Goal: Transaction & Acquisition: Purchase product/service

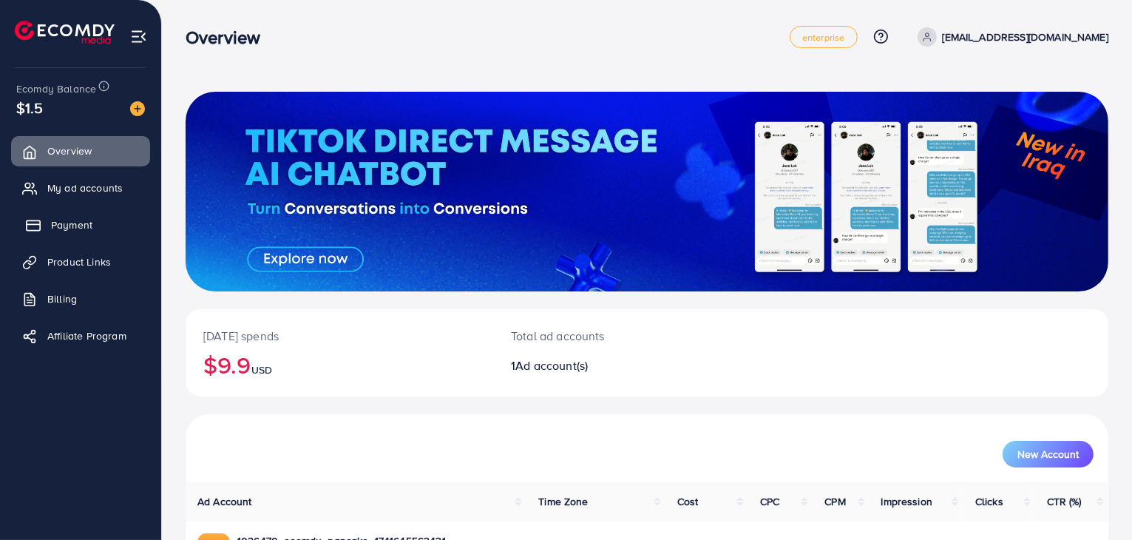
click at [92, 225] on link "Payment" at bounding box center [80, 225] width 139 height 30
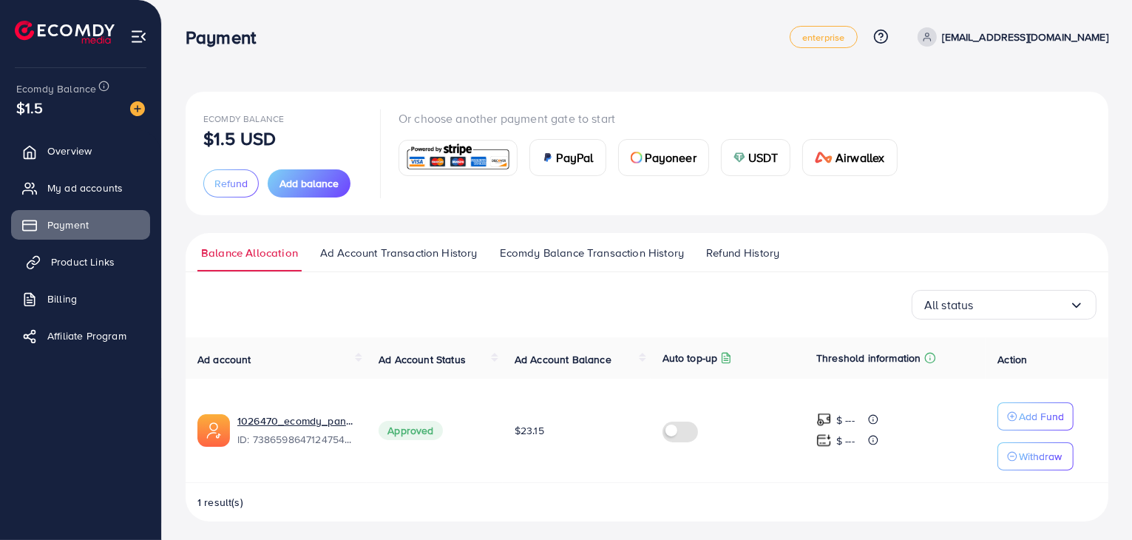
click at [53, 259] on span "Product Links" at bounding box center [83, 261] width 64 height 15
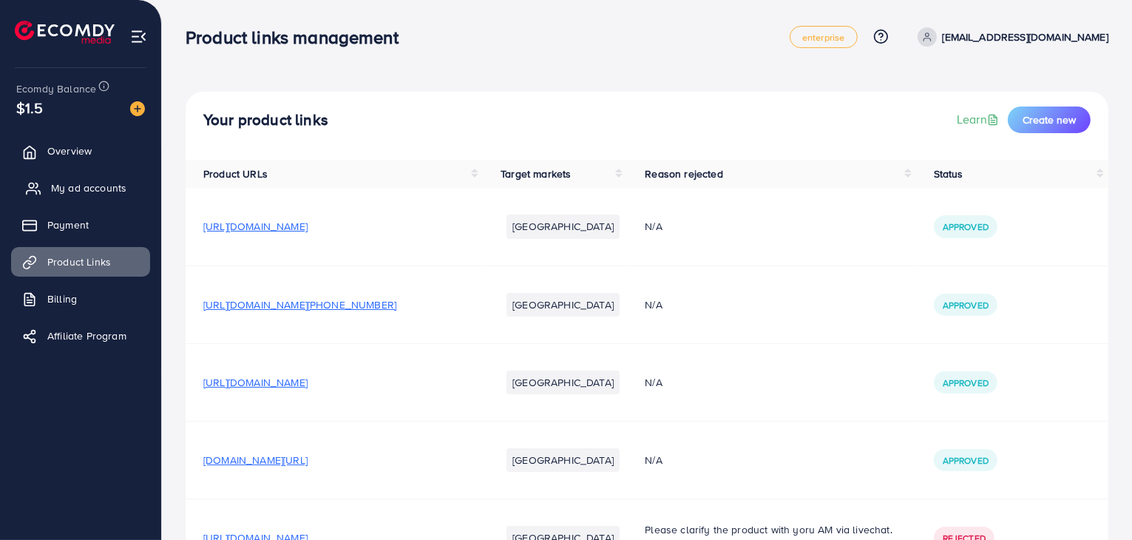
click at [48, 197] on link "My ad accounts" at bounding box center [80, 188] width 139 height 30
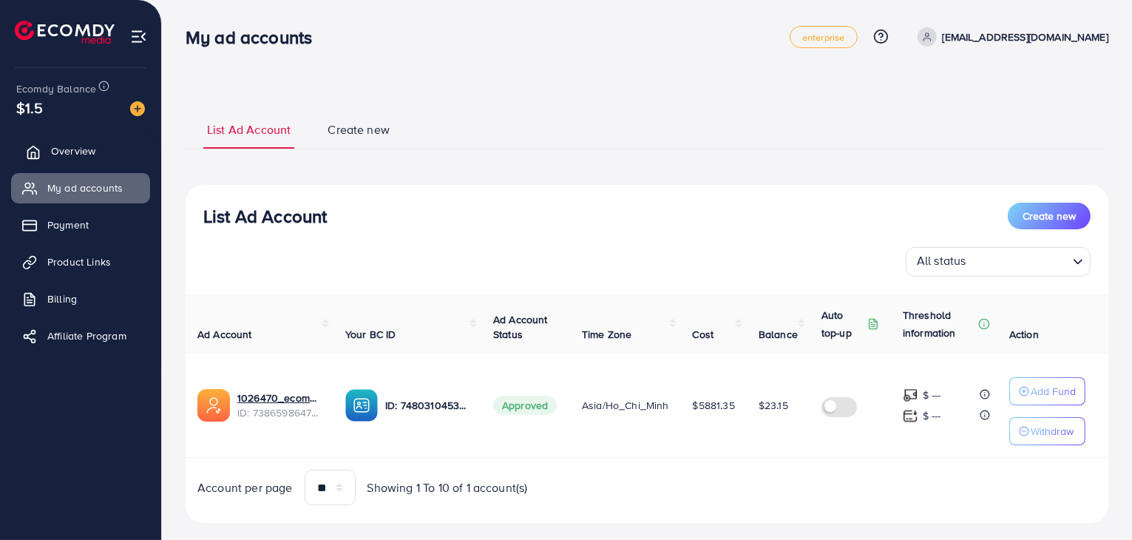
click at [115, 152] on link "Overview" at bounding box center [80, 151] width 139 height 30
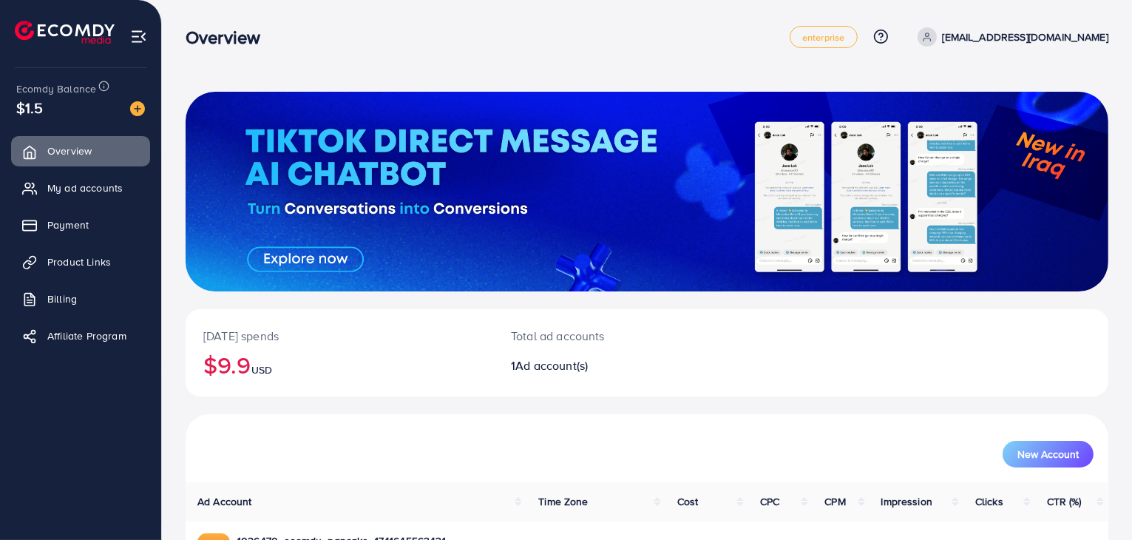
scroll to position [101, 0]
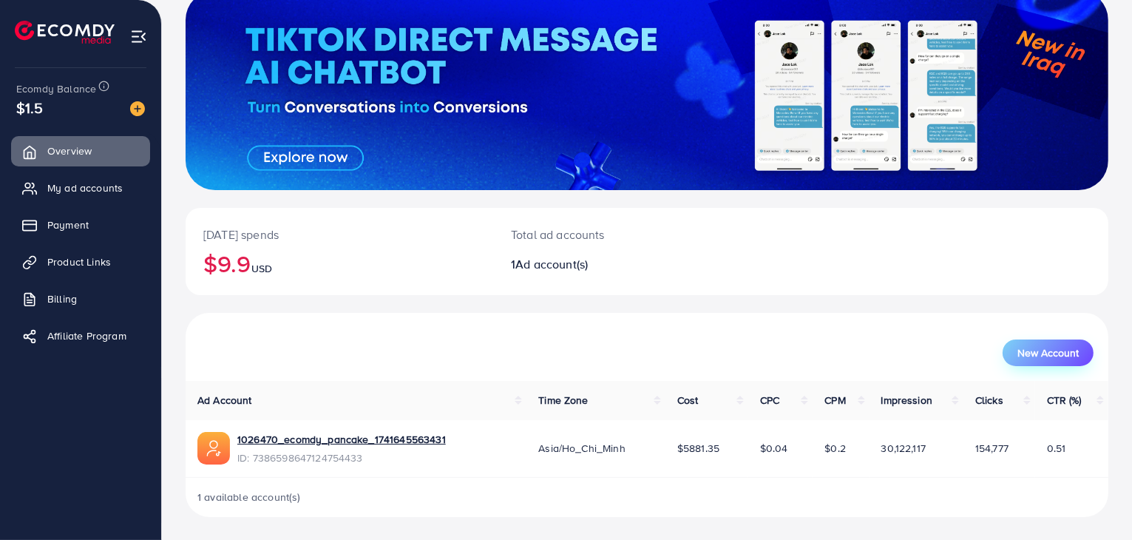
click at [1052, 355] on span "New Account" at bounding box center [1048, 353] width 61 height 10
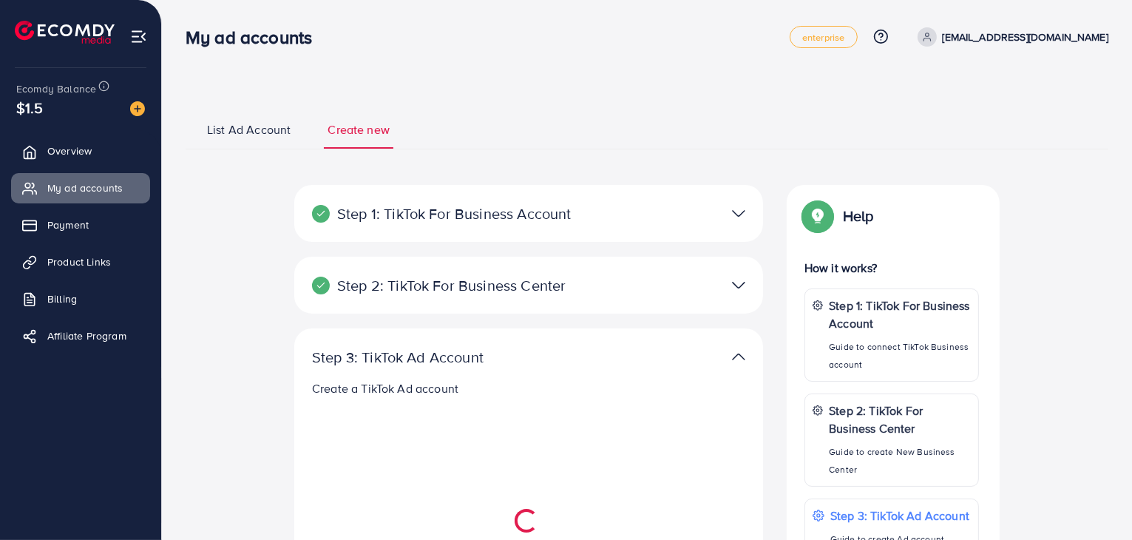
select select
click at [258, 132] on span "List Ad Account" at bounding box center [249, 129] width 84 height 17
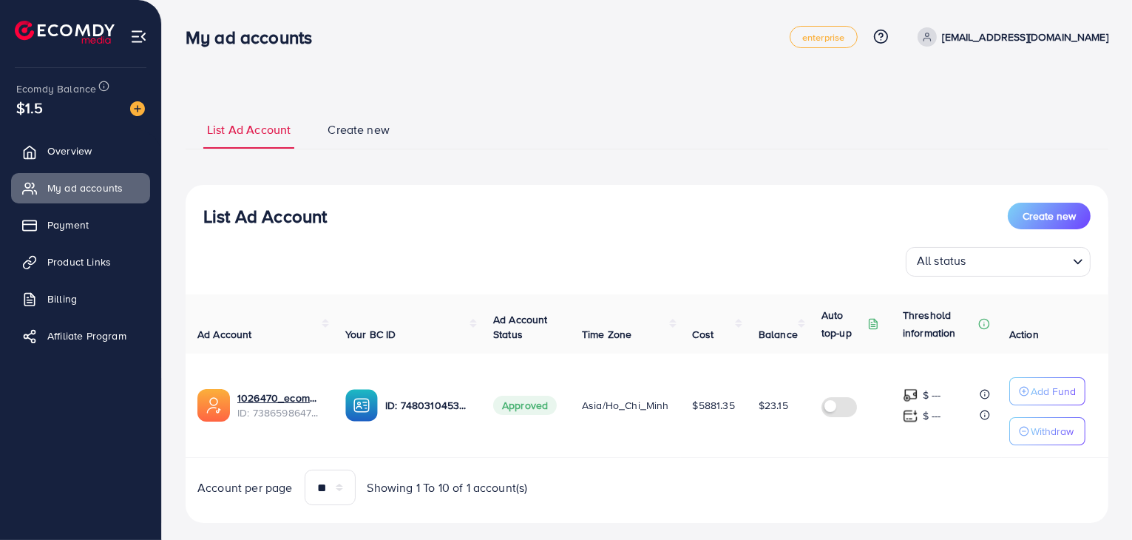
click at [345, 136] on span "Create new" at bounding box center [359, 129] width 62 height 17
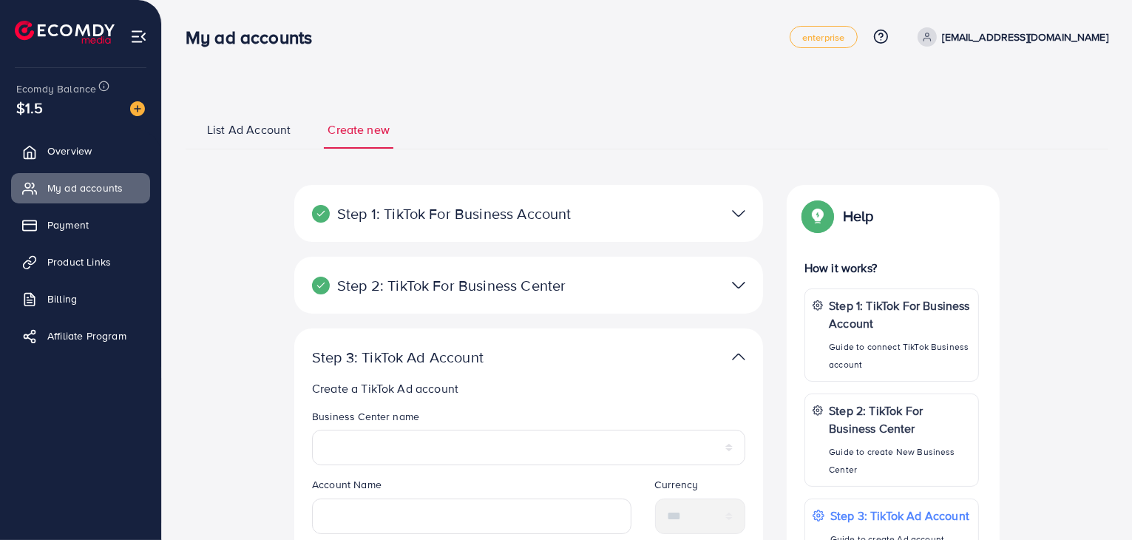
click at [254, 136] on span "List Ad Account" at bounding box center [249, 129] width 84 height 17
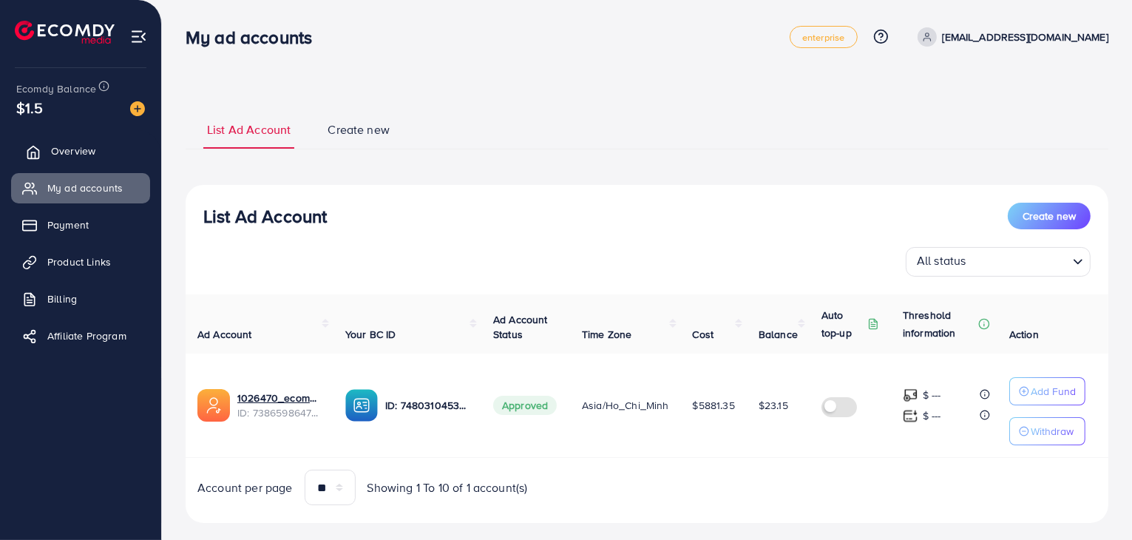
click at [97, 158] on link "Overview" at bounding box center [80, 151] width 139 height 30
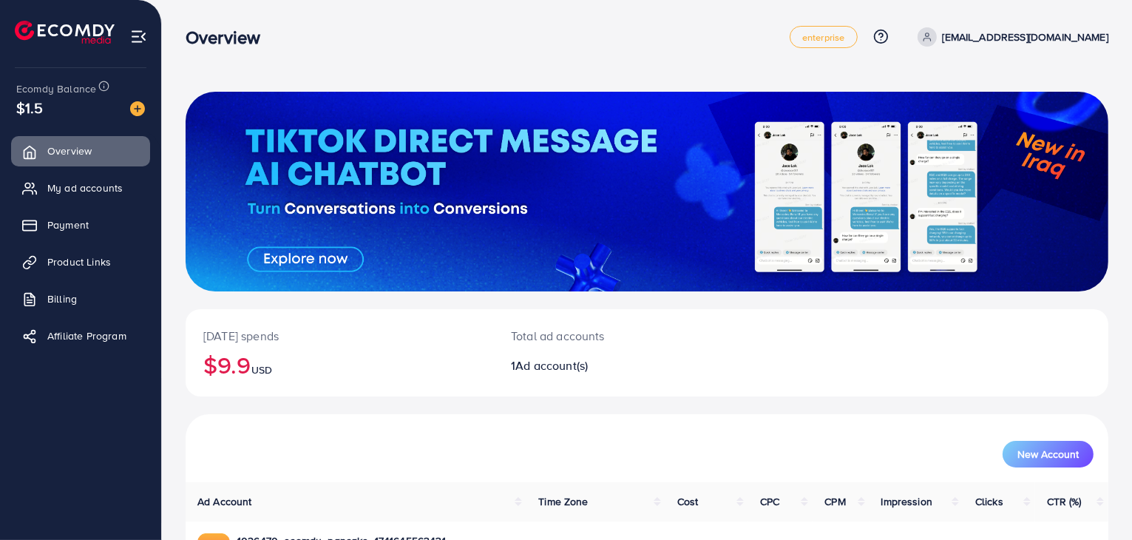
scroll to position [101, 0]
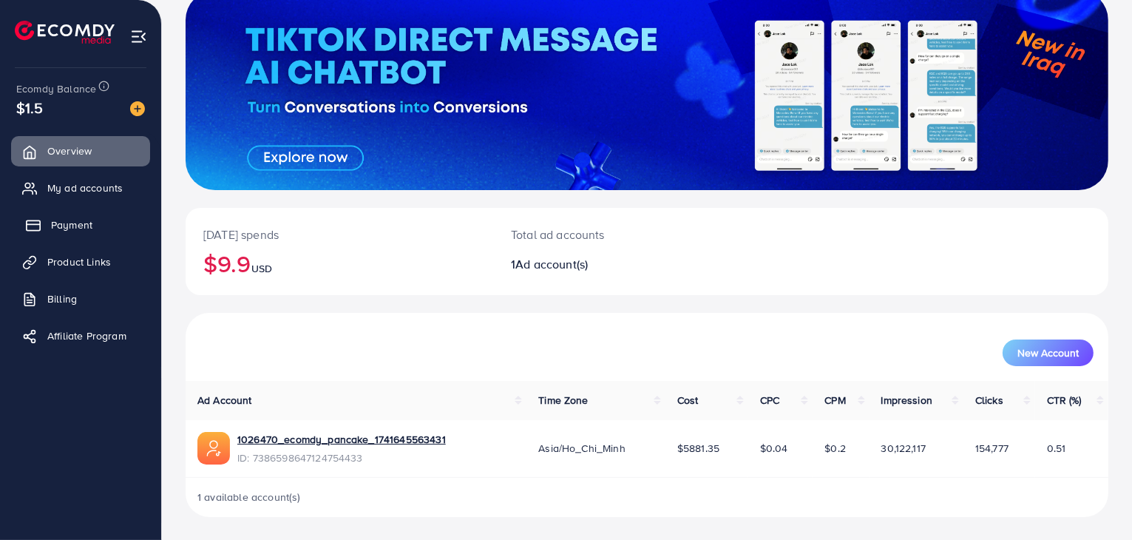
click at [54, 220] on span "Payment" at bounding box center [71, 224] width 41 height 15
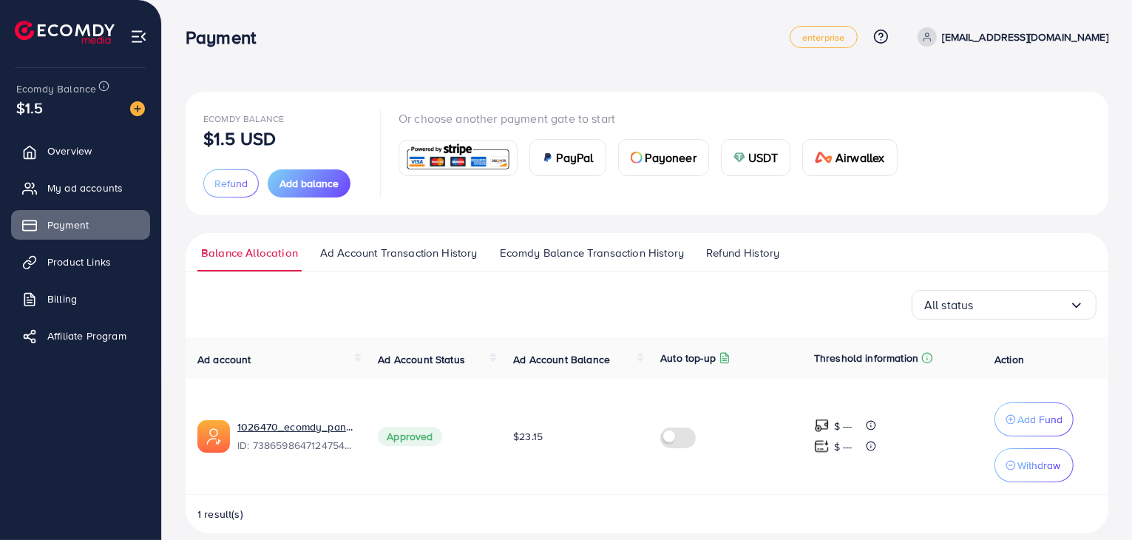
click at [495, 66] on div "Ecomdy Balance $1.5 USD Refund Add balance Or choose another payment gate to st…" at bounding box center [647, 278] width 970 height 557
click at [53, 161] on link "Overview" at bounding box center [80, 151] width 139 height 30
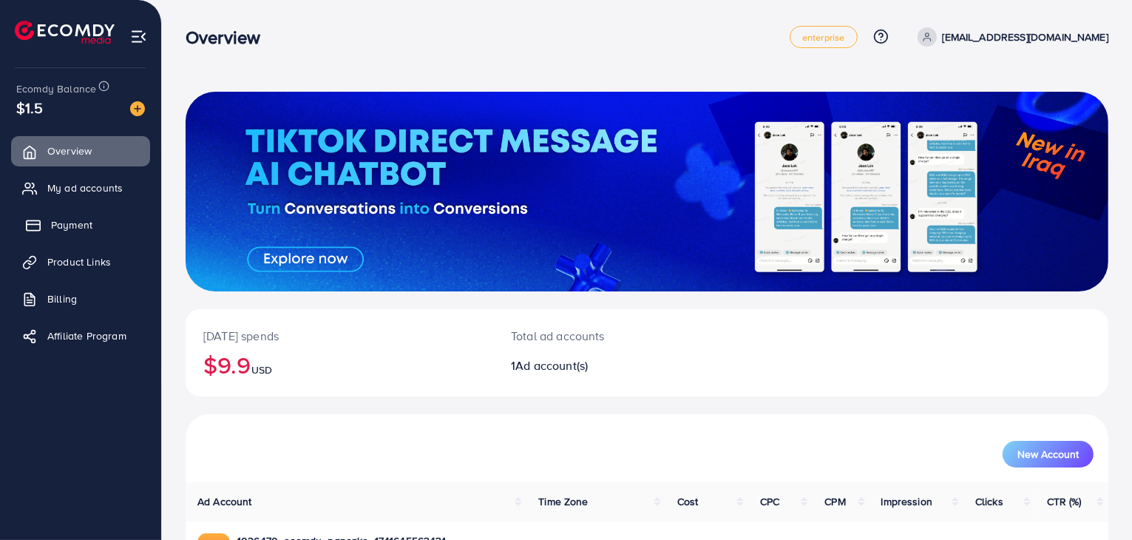
click at [83, 228] on span "Payment" at bounding box center [71, 224] width 41 height 15
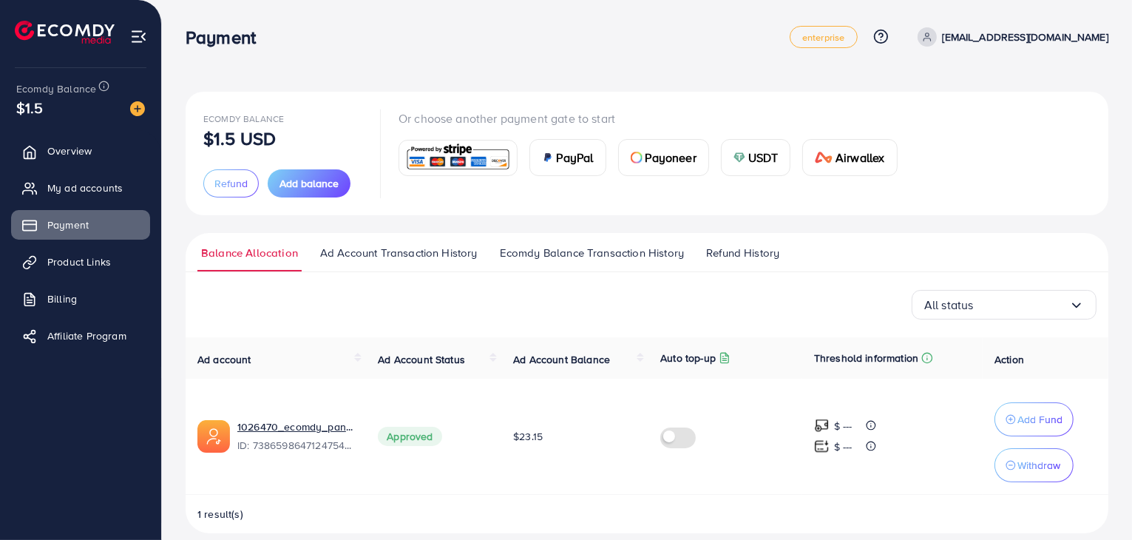
click at [423, 153] on img at bounding box center [458, 158] width 109 height 32
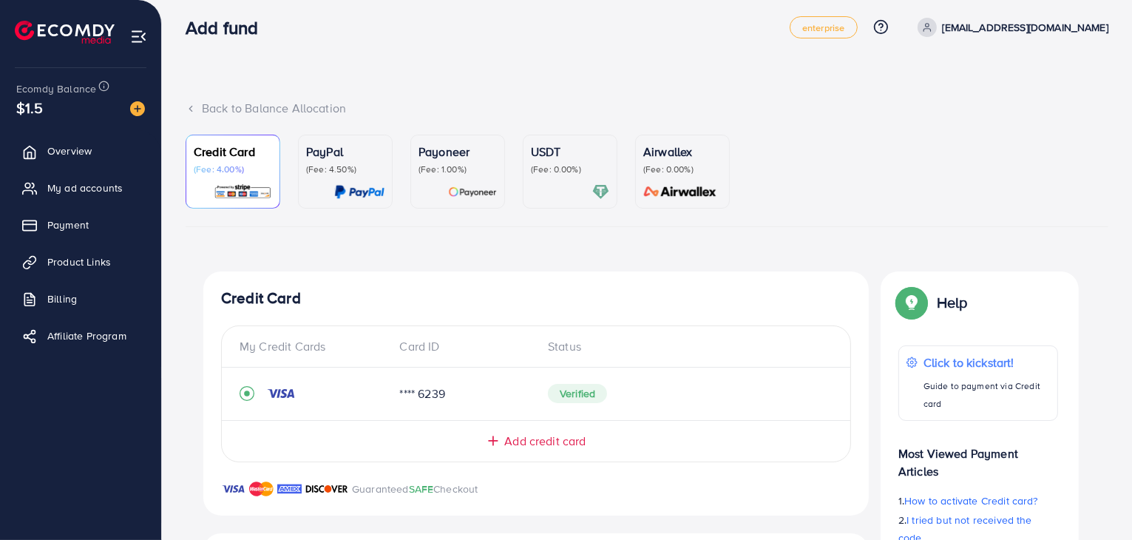
scroll to position [305, 0]
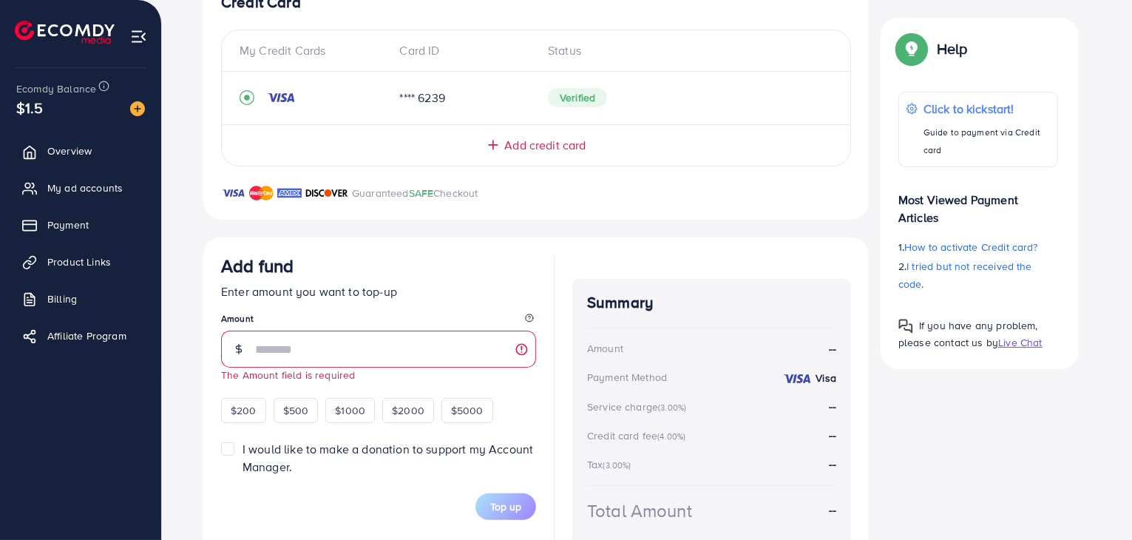
click at [488, 137] on div "Add credit card" at bounding box center [535, 145] width 569 height 17
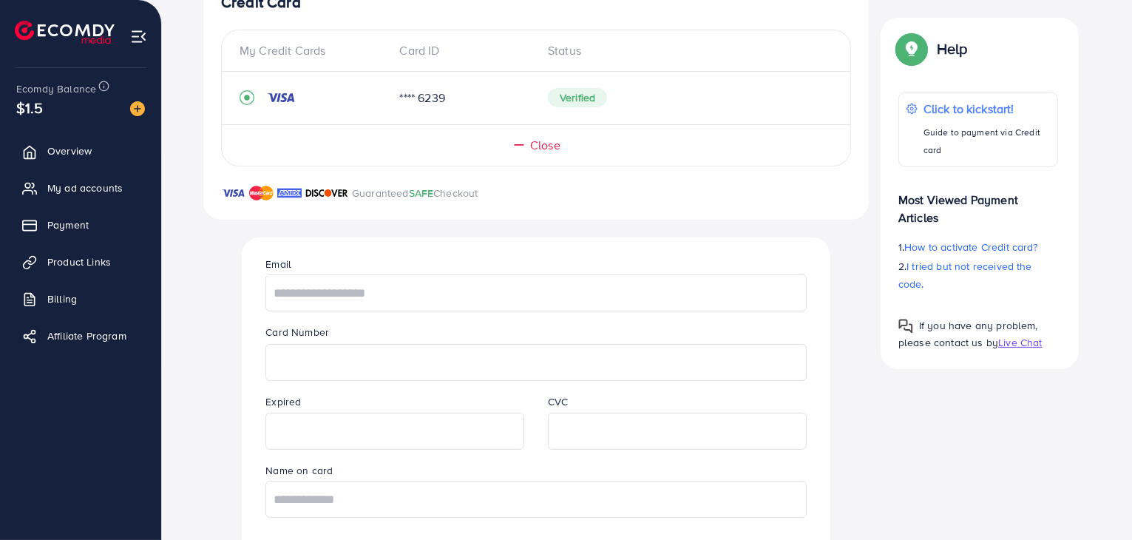
scroll to position [379, 0]
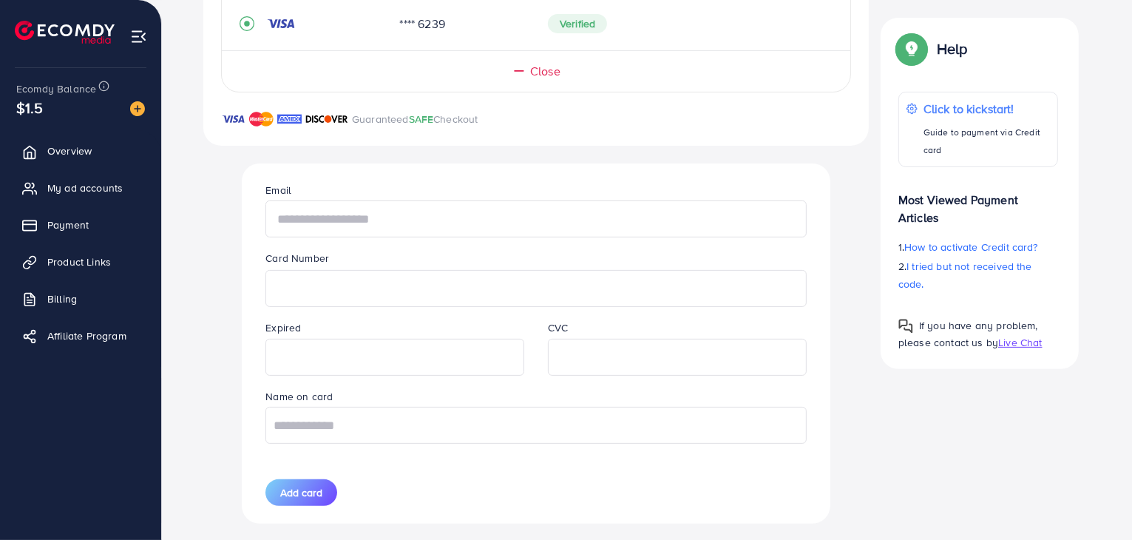
click at [410, 223] on input "text" at bounding box center [535, 218] width 541 height 37
type input "**********"
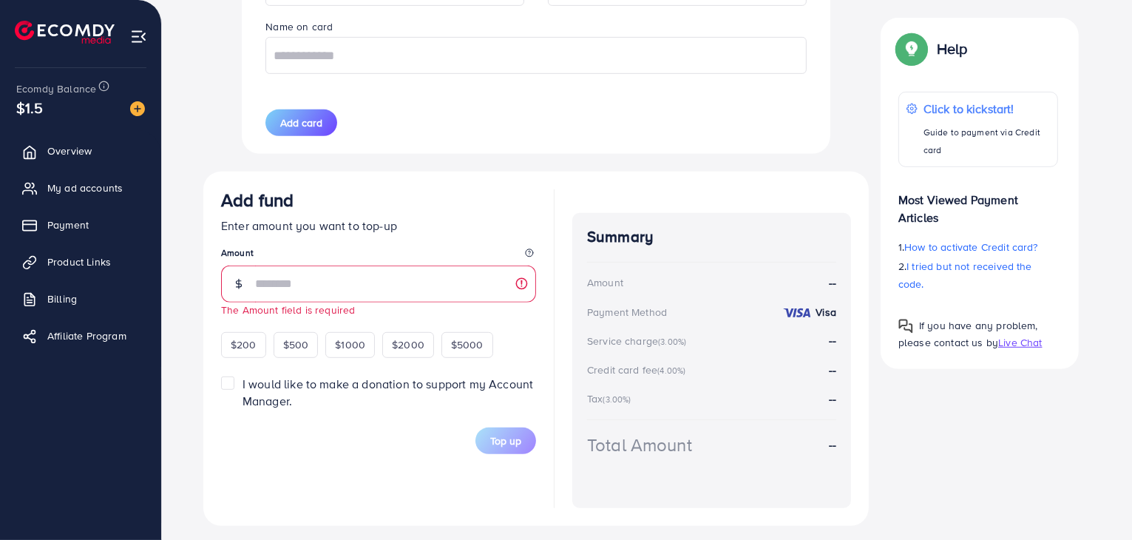
scroll to position [759, 0]
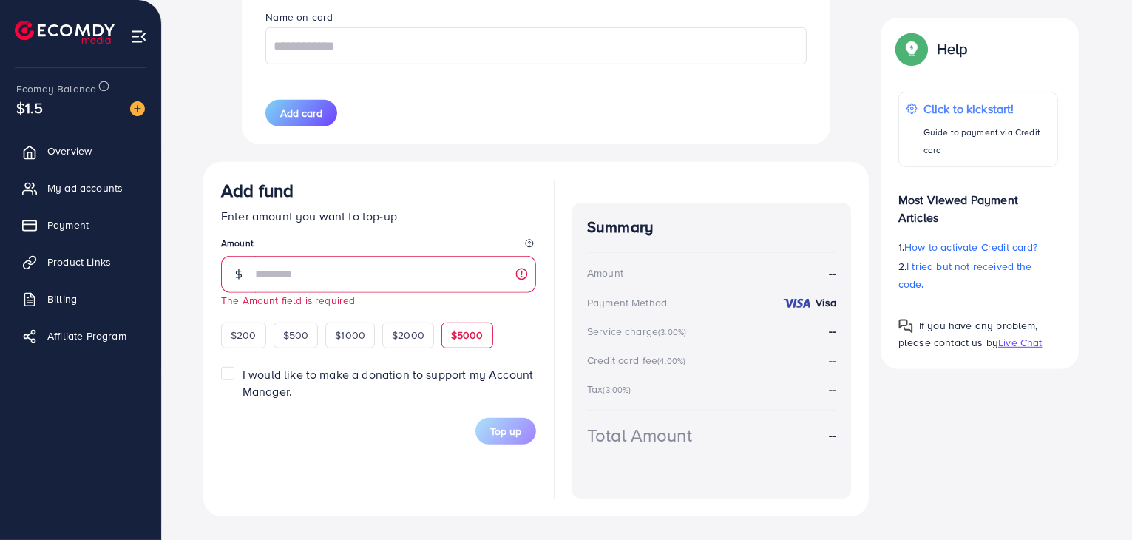
click at [456, 334] on span "$5000" at bounding box center [467, 335] width 33 height 15
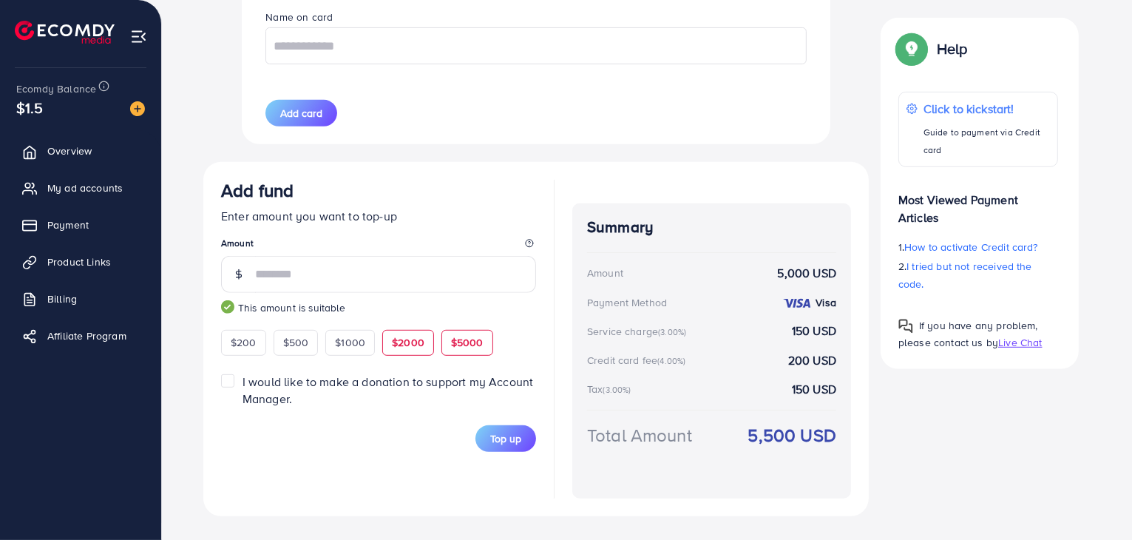
click at [393, 342] on span "$2000" at bounding box center [408, 342] width 33 height 15
click at [363, 342] on span "$1000" at bounding box center [350, 342] width 30 height 15
click at [299, 348] on span "$500" at bounding box center [296, 342] width 26 height 15
click at [248, 345] on span "$200" at bounding box center [244, 342] width 26 height 15
click at [294, 343] on span "$500" at bounding box center [296, 342] width 26 height 15
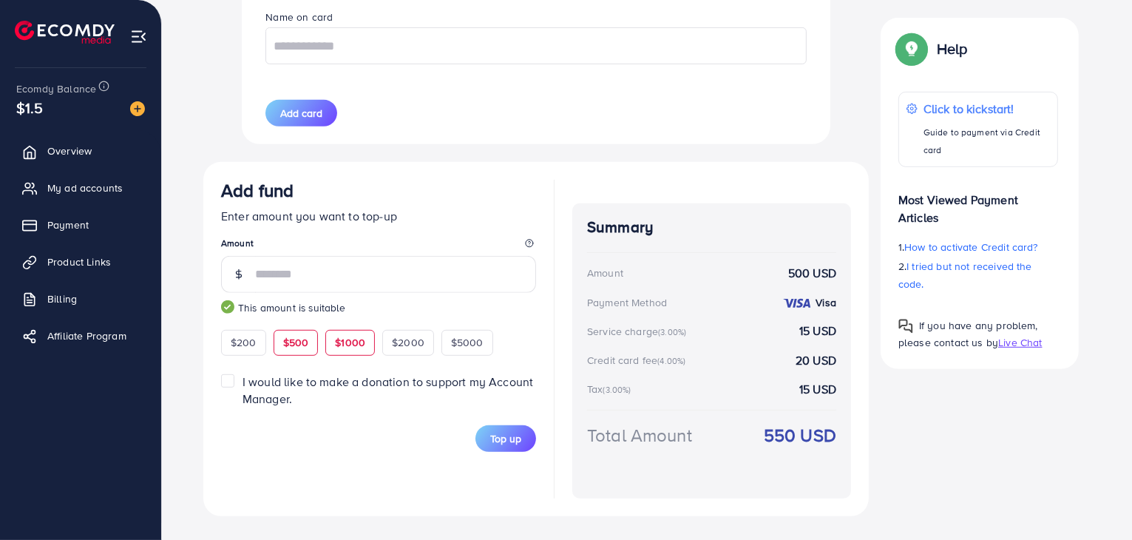
click at [339, 343] on span "$1000" at bounding box center [350, 342] width 30 height 15
click at [427, 351] on div "$2000" at bounding box center [408, 342] width 52 height 25
click at [457, 345] on span "$5000" at bounding box center [467, 342] width 33 height 15
click at [411, 345] on span "$2000" at bounding box center [408, 342] width 33 height 15
type input "****"
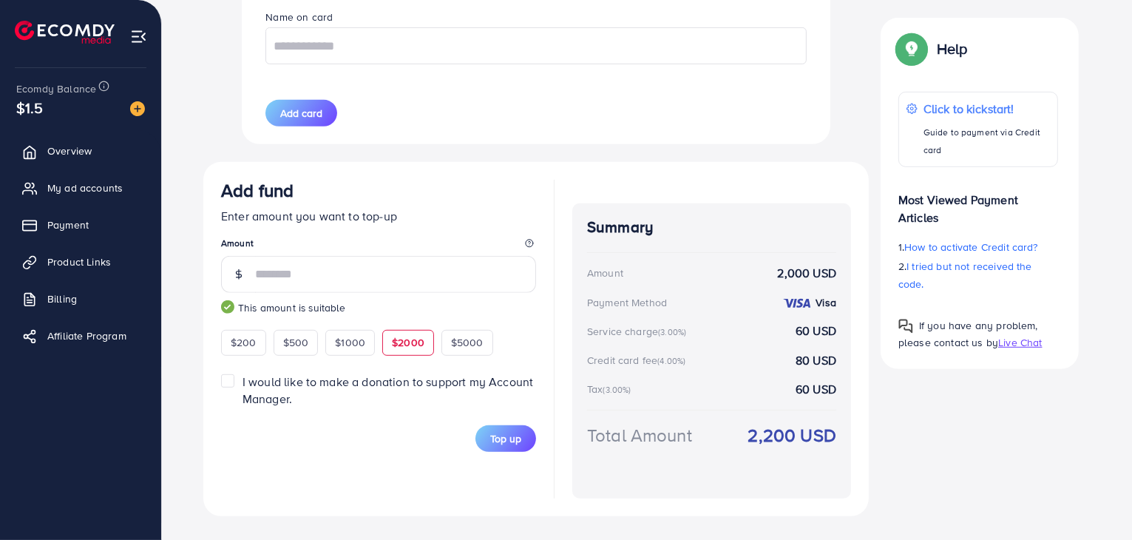
click at [243, 379] on label "I would like to make a donation to support my Account Manager." at bounding box center [390, 390] width 294 height 34
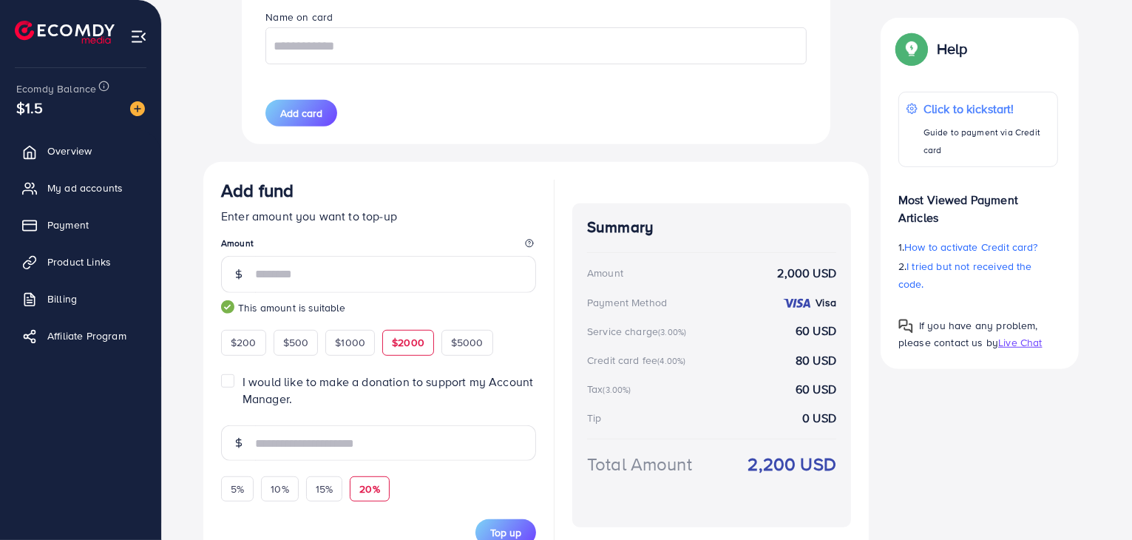
click at [373, 485] on span "20%" at bounding box center [369, 488] width 20 height 15
type input "***"
click at [231, 338] on span "$200" at bounding box center [244, 342] width 26 height 15
type input "***"
type input "**"
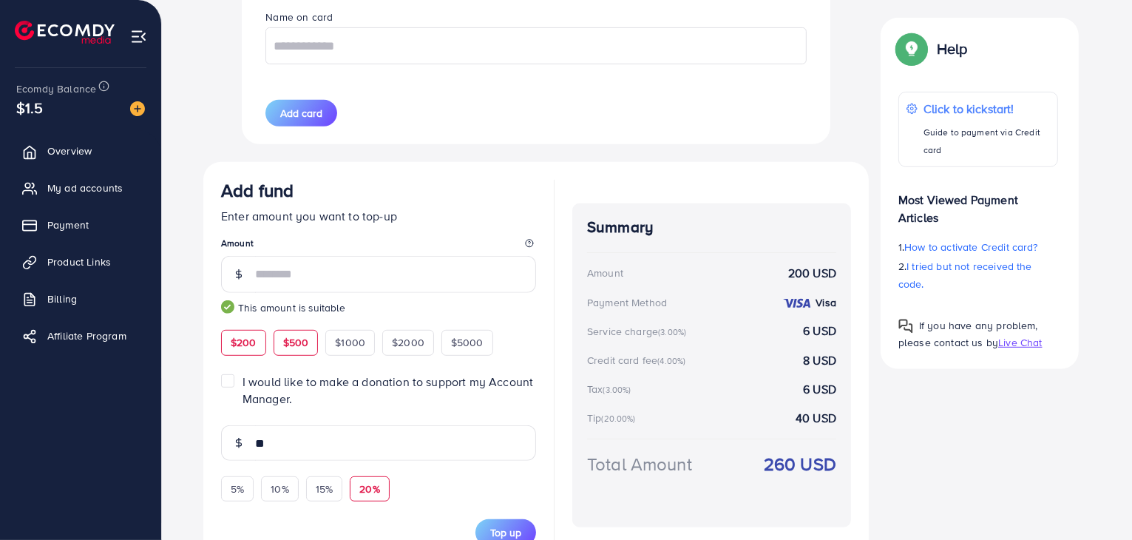
click at [305, 340] on span "$500" at bounding box center [296, 342] width 26 height 15
type input "***"
click at [456, 353] on div "$5000" at bounding box center [467, 342] width 52 height 25
type input "****"
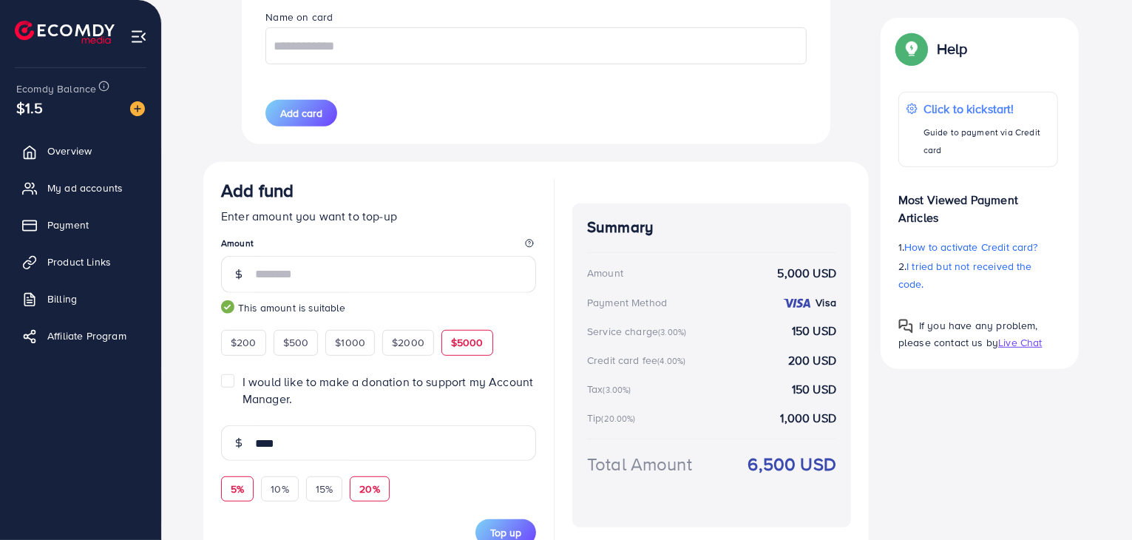
click at [241, 495] on span "5%" at bounding box center [237, 488] width 13 height 15
click at [361, 487] on span "20%" at bounding box center [369, 488] width 20 height 15
type input "****"
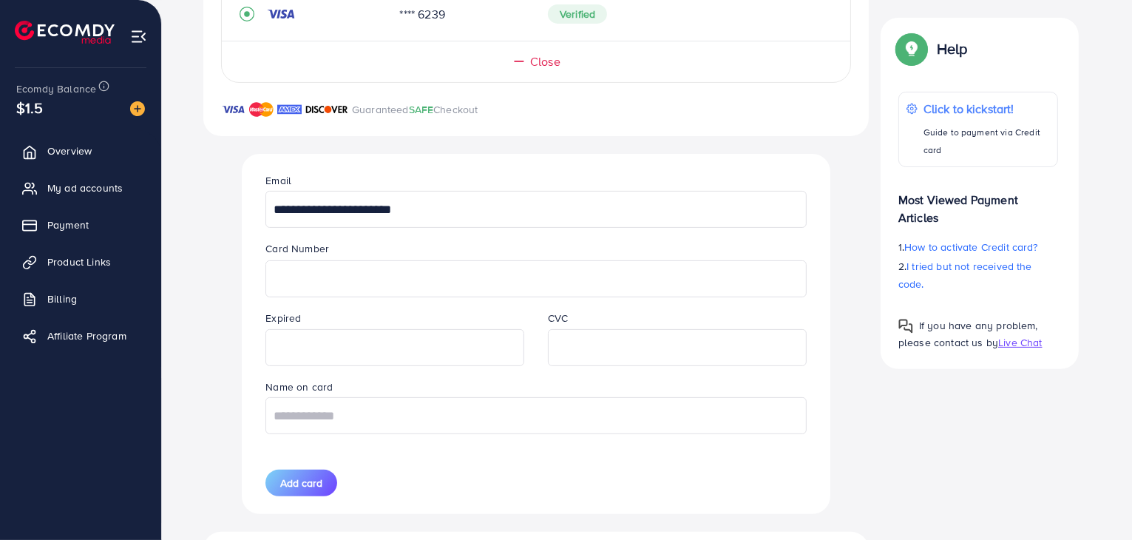
scroll to position [806, 0]
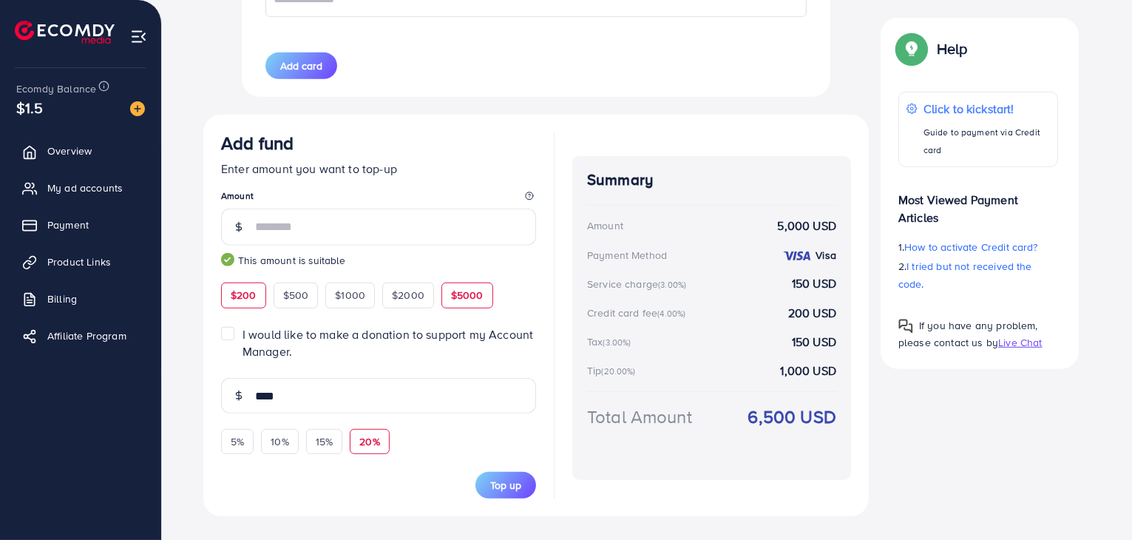
click at [246, 294] on span "$200" at bounding box center [244, 295] width 26 height 15
type input "***"
type input "**"
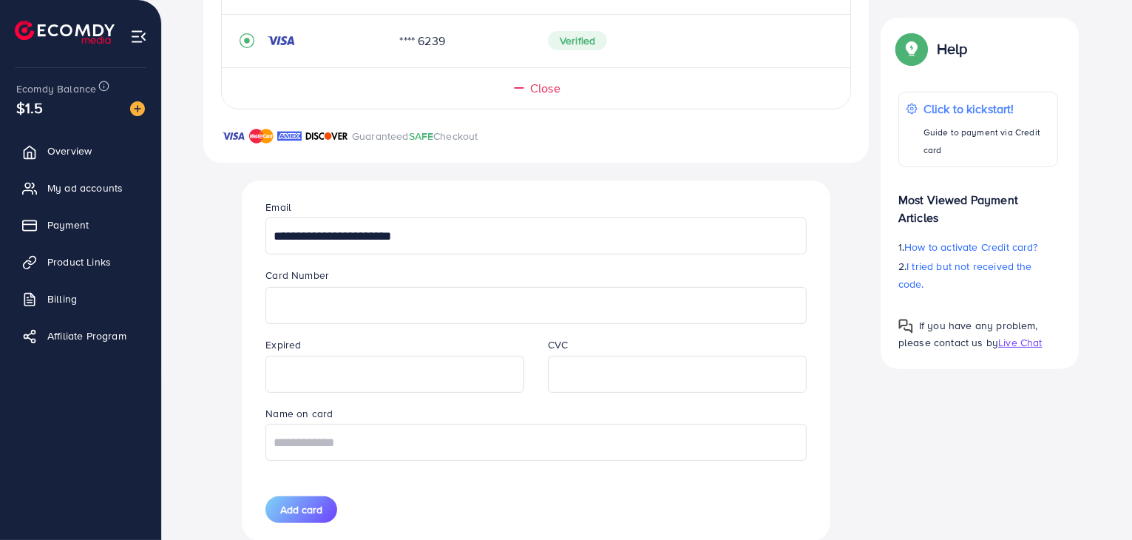
scroll to position [288, 0]
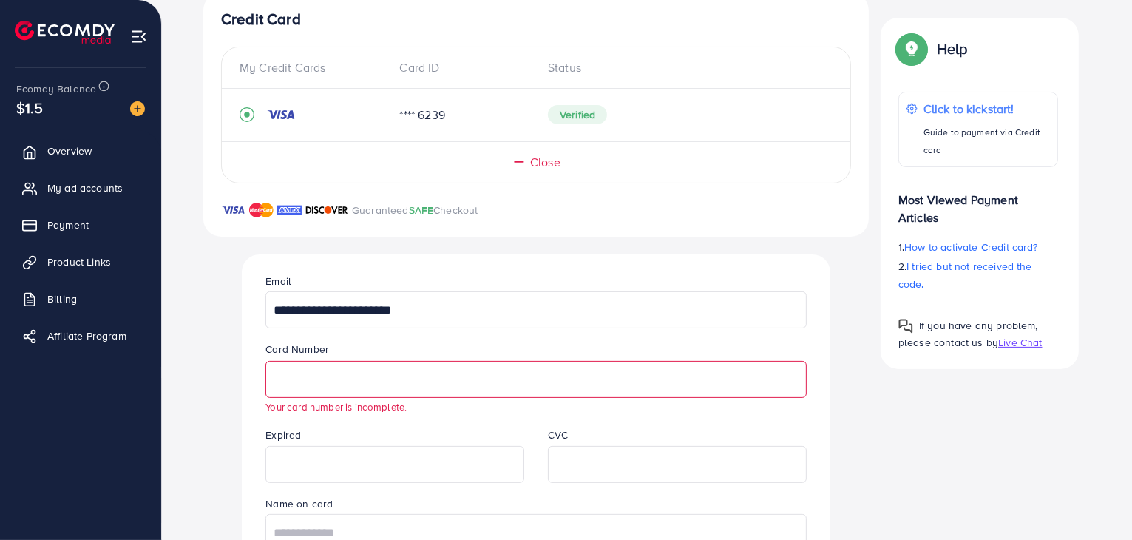
click at [639, 241] on div "**********" at bounding box center [536, 521] width 666 height 1057
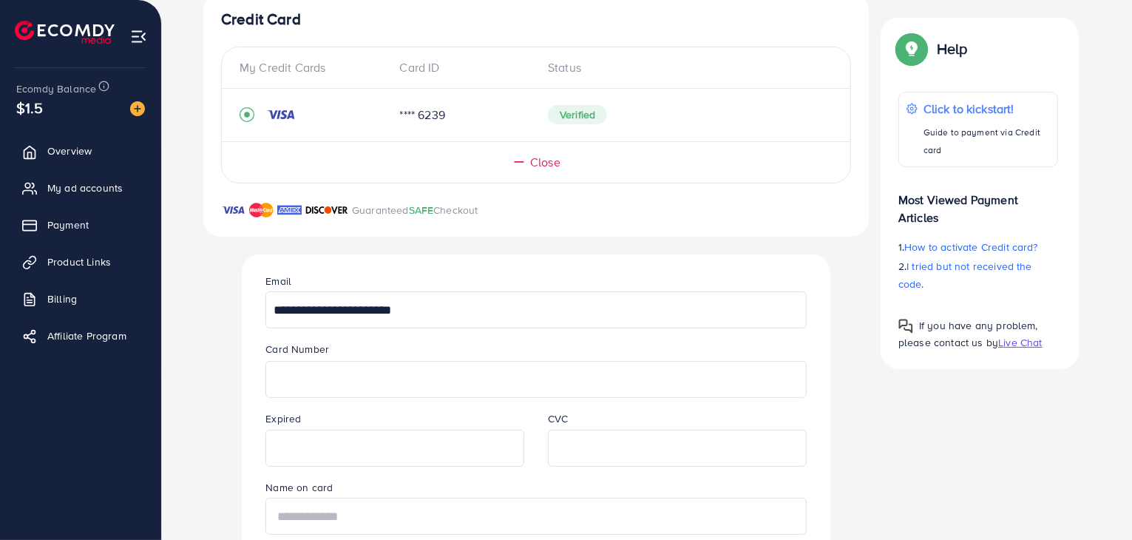
click at [419, 515] on input "text" at bounding box center [535, 516] width 541 height 37
type input "*"
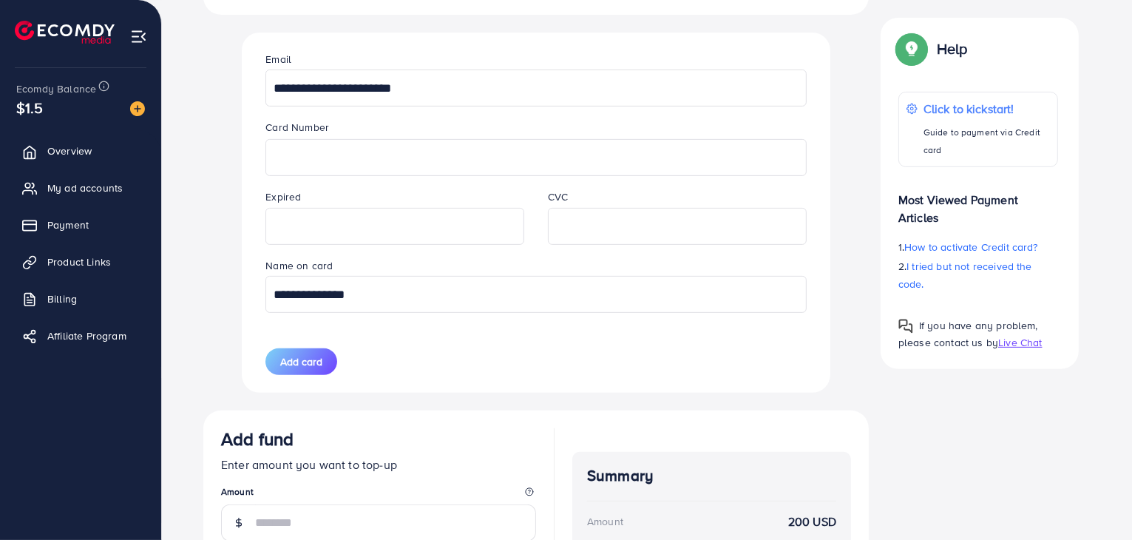
scroll to position [584, 0]
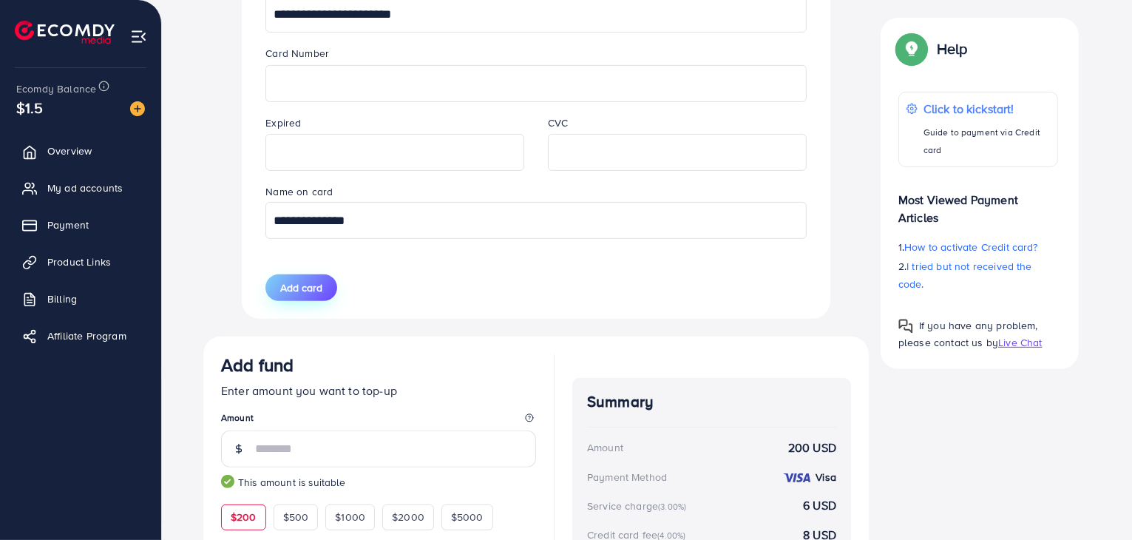
type input "**********"
click at [302, 291] on span "Add card" at bounding box center [301, 287] width 42 height 15
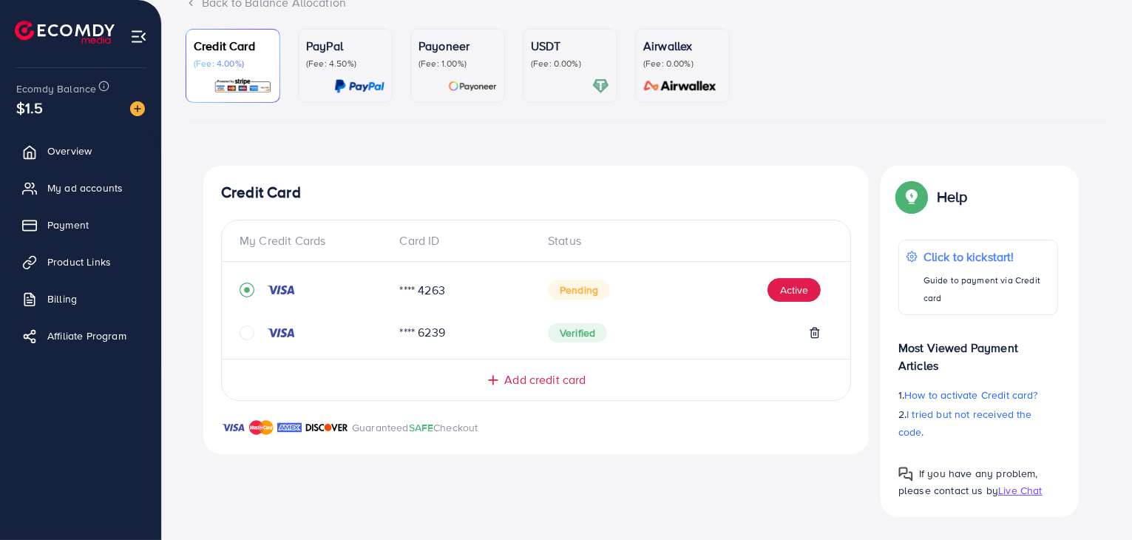
scroll to position [41, 0]
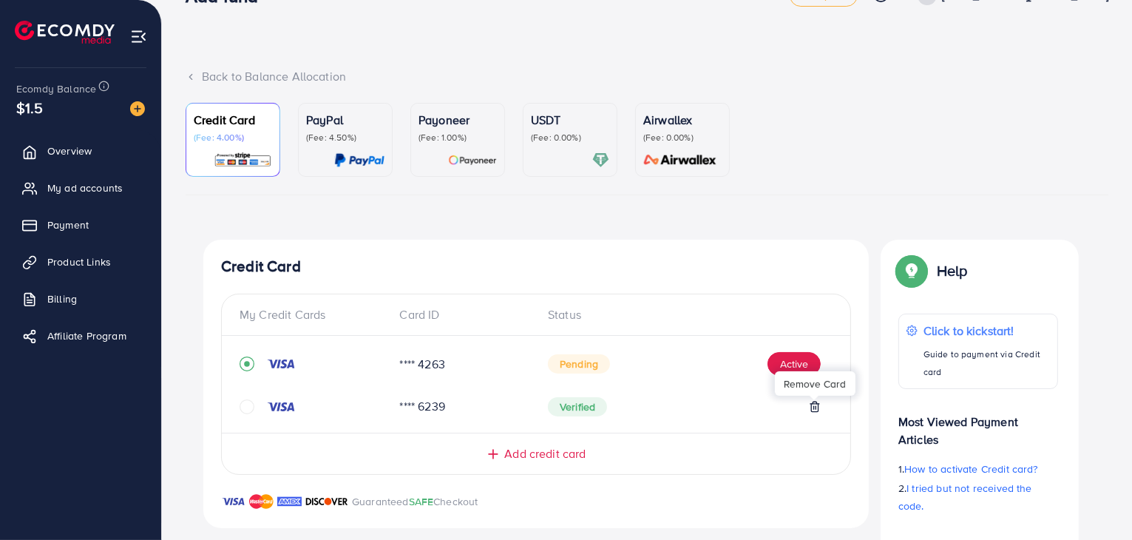
click at [813, 406] on icon at bounding box center [815, 407] width 12 height 12
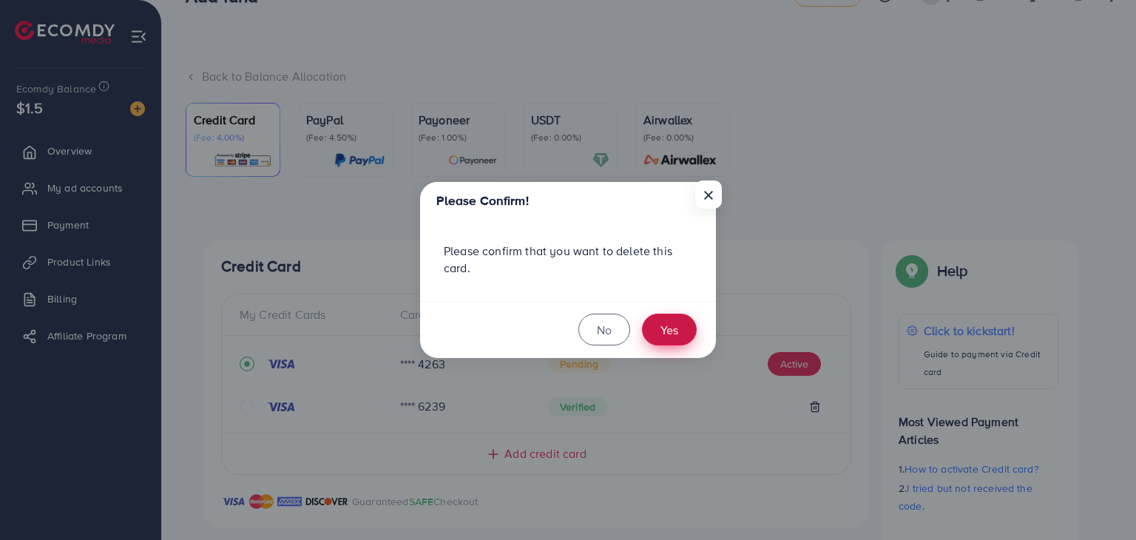
click at [676, 332] on button "Yes" at bounding box center [669, 330] width 55 height 32
